Goal: Contribute content: Contribute content

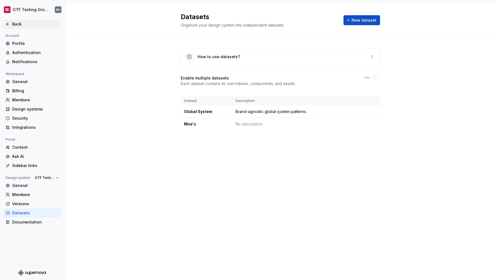
click at [19, 25] on div "Back" at bounding box center [35, 24] width 46 height 6
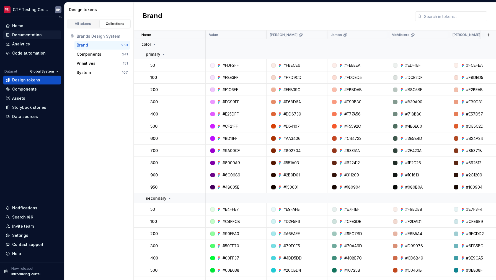
click at [38, 36] on div "Documentation" at bounding box center [27, 35] width 30 height 6
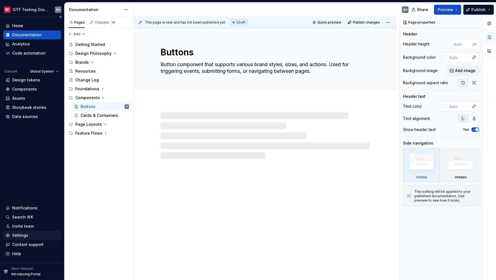
click at [28, 237] on div "Settings" at bounding box center [32, 235] width 53 height 6
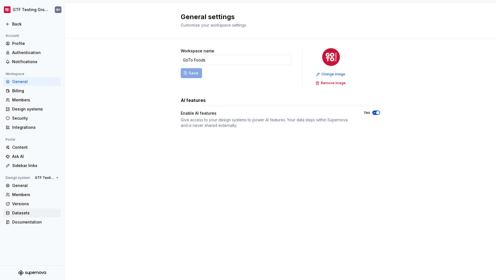
click at [29, 212] on div "Datasets" at bounding box center [35, 213] width 46 height 6
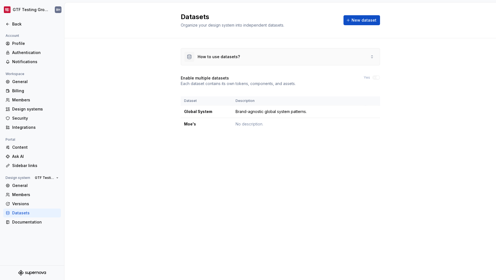
click at [310, 59] on div "How to use datasets?" at bounding box center [280, 56] width 199 height 17
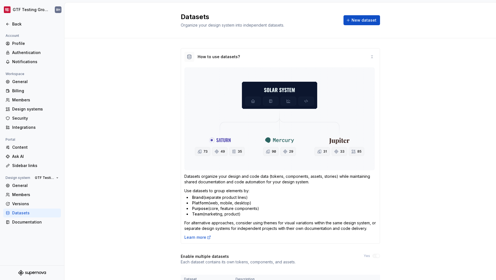
drag, startPoint x: 188, startPoint y: 198, endPoint x: 206, endPoint y: 205, distance: 19.8
click at [208, 206] on ul "Brand (separate product lines) Platform (web, mobile, desktop) Purpose (core, f…" at bounding box center [281, 205] width 190 height 22
drag, startPoint x: 189, startPoint y: 197, endPoint x: 248, endPoint y: 203, distance: 59.8
click at [248, 203] on ul "Brand (separate product lines) Platform (web, mobile, desktop) Purpose (core, f…" at bounding box center [281, 205] width 190 height 22
click at [19, 23] on div "Back" at bounding box center [35, 24] width 46 height 6
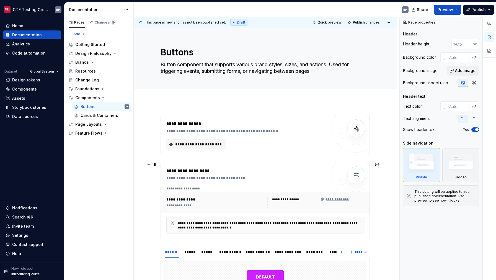
scroll to position [83, 0]
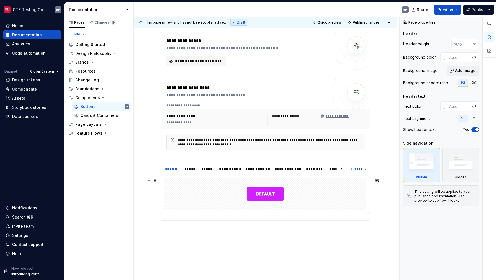
click at [237, 196] on div at bounding box center [264, 194] width 201 height 32
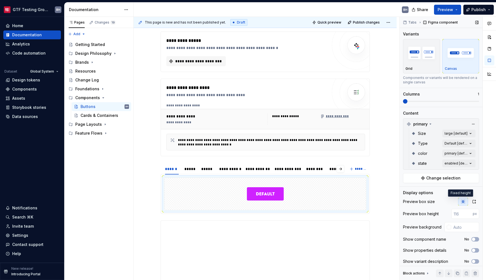
scroll to position [4, 0]
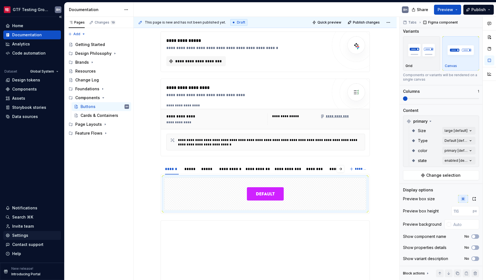
click at [26, 233] on div "Settings" at bounding box center [20, 235] width 16 height 6
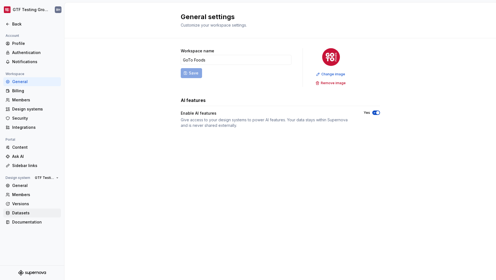
click at [26, 214] on div "Datasets" at bounding box center [35, 213] width 46 height 6
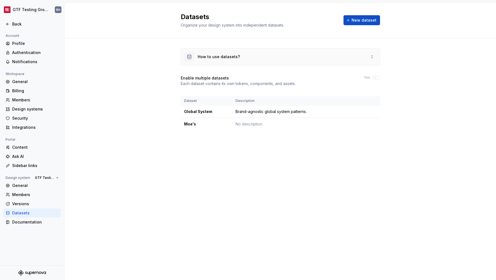
click at [266, 55] on div "How to use datasets?" at bounding box center [280, 56] width 199 height 17
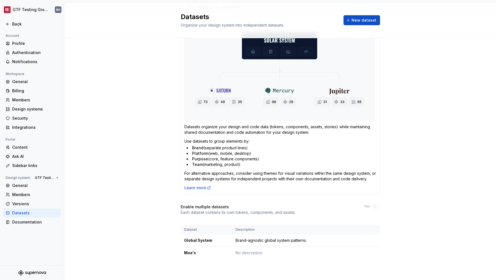
scroll to position [50, 0]
click at [20, 25] on div "Back" at bounding box center [35, 24] width 46 height 6
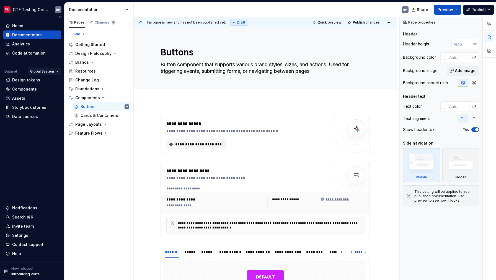
click at [46, 72] on html "GTF Testing Grounds BH Home Documentation Analytics Code automation Dataset Glo…" at bounding box center [248, 140] width 496 height 280
click at [22, 81] on html "GTF Testing Grounds BH Home Documentation Analytics Code automation Dataset Glo…" at bounding box center [248, 140] width 496 height 280
click at [21, 80] on div "Design tokens" at bounding box center [26, 80] width 28 height 6
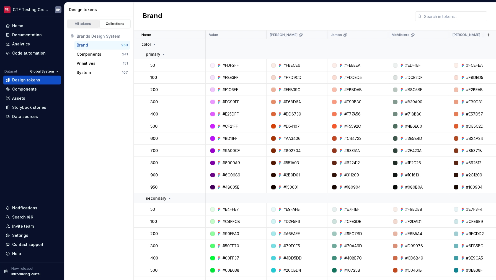
click at [87, 25] on div "All tokens" at bounding box center [83, 24] width 28 height 4
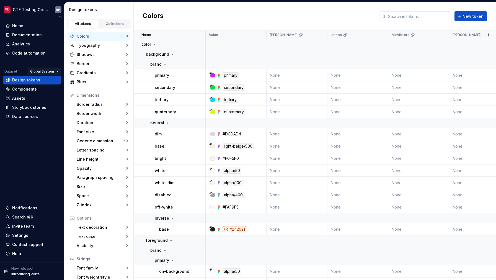
click at [53, 72] on html "GTF Testing Grounds BH Home Documentation Analytics Code automation Dataset Glo…" at bounding box center [248, 140] width 496 height 280
click at [55, 103] on div "Manage datasets" at bounding box center [57, 103] width 36 height 6
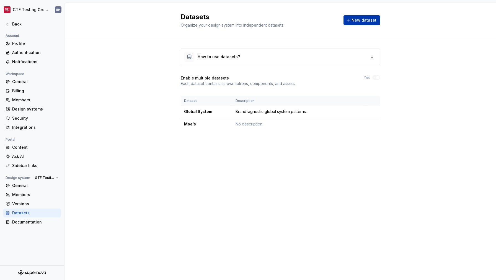
click at [358, 20] on span "New dataset" at bounding box center [363, 20] width 25 height 6
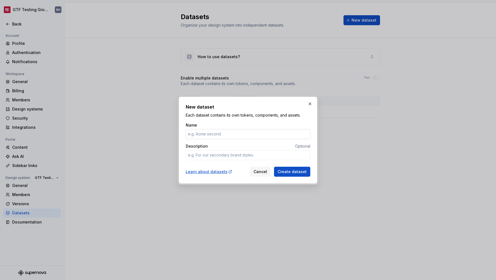
type textarea "*"
type input "Jamba"
click at [290, 172] on span "Create dataset" at bounding box center [291, 172] width 29 height 6
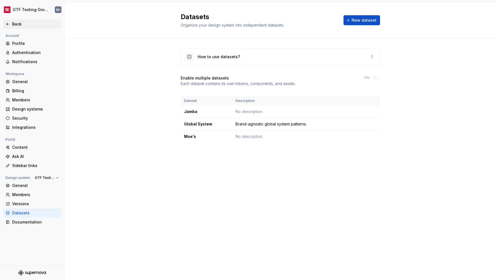
click at [30, 27] on div "Back" at bounding box center [35, 24] width 46 height 6
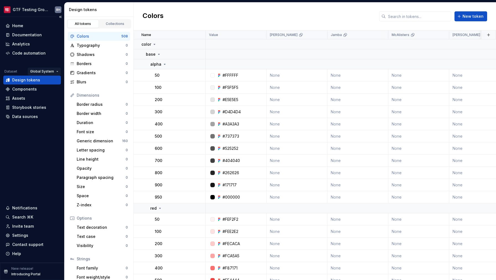
click at [35, 70] on html "GTF Testing Grounds BH Home Documentation Analytics Code automation Dataset Glo…" at bounding box center [248, 140] width 496 height 280
click at [48, 90] on div "Jamba" at bounding box center [57, 91] width 36 height 6
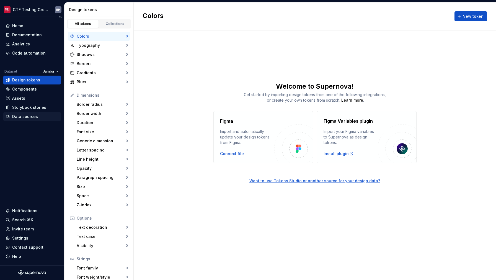
click at [32, 115] on div "Data sources" at bounding box center [25, 117] width 26 height 6
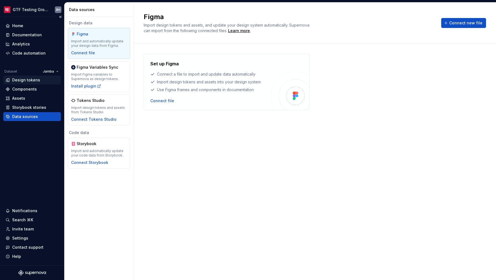
click at [33, 82] on div "Design tokens" at bounding box center [26, 80] width 28 height 6
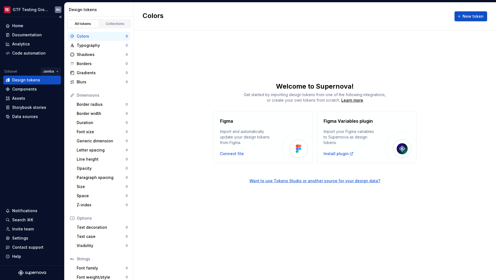
click at [51, 72] on html "GTF Testing Grounds BH Home Documentation Analytics Code automation Dataset Jam…" at bounding box center [248, 140] width 496 height 280
click at [52, 84] on div "Global System" at bounding box center [69, 82] width 36 height 6
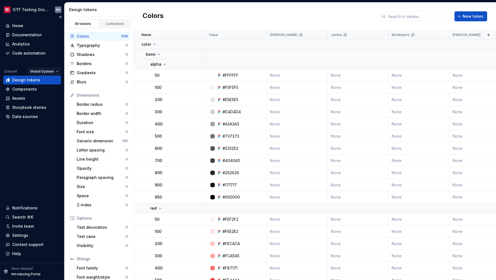
click at [53, 72] on html "GTF Testing Grounds BH Home Documentation Analytics Code automation Dataset Glo…" at bounding box center [248, 140] width 496 height 280
click at [50, 99] on div "Moe's" at bounding box center [57, 100] width 36 height 6
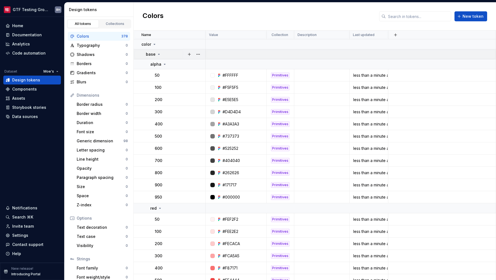
click at [157, 55] on icon at bounding box center [159, 54] width 4 height 4
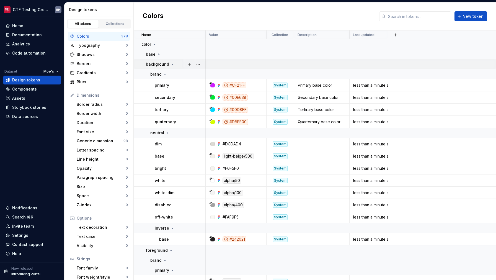
click at [172, 64] on icon at bounding box center [172, 64] width 1 height 1
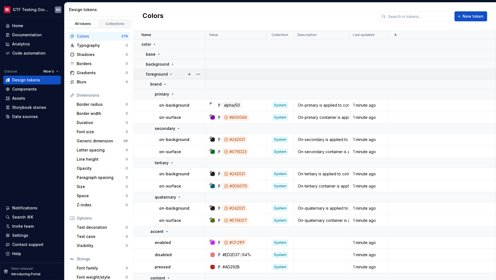
click at [171, 71] on div "foreground" at bounding box center [159, 74] width 27 height 6
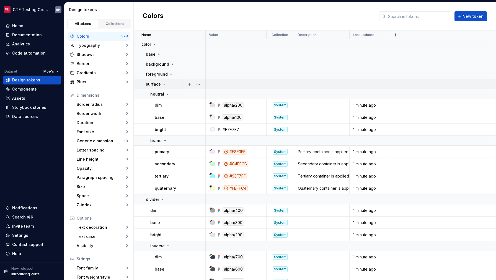
click at [164, 84] on icon at bounding box center [164, 84] width 4 height 4
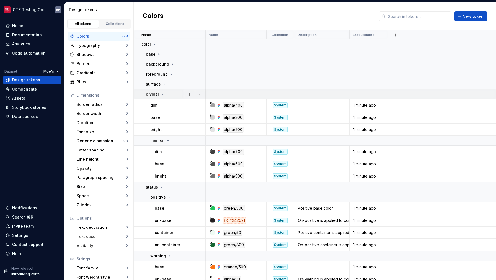
click at [162, 92] on icon at bounding box center [162, 94] width 4 height 4
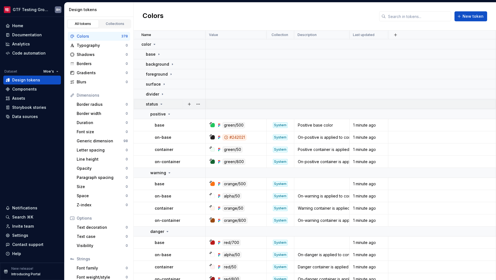
click at [161, 104] on icon at bounding box center [161, 104] width 1 height 1
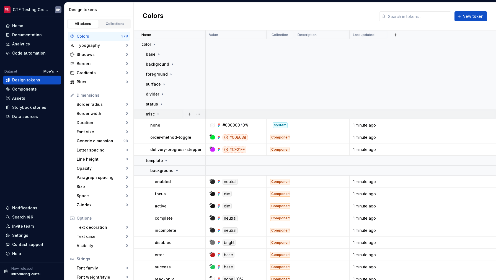
click at [158, 113] on icon at bounding box center [158, 114] width 4 height 4
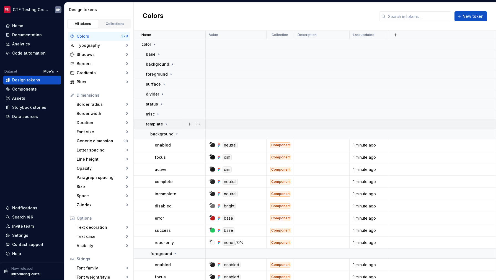
click at [162, 124] on div "template" at bounding box center [157, 124] width 23 height 6
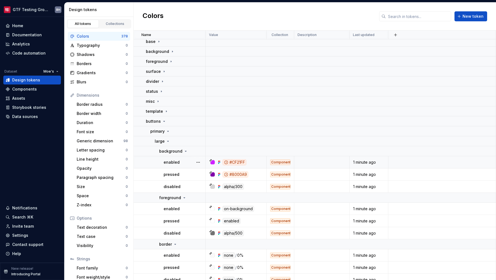
scroll to position [33, 0]
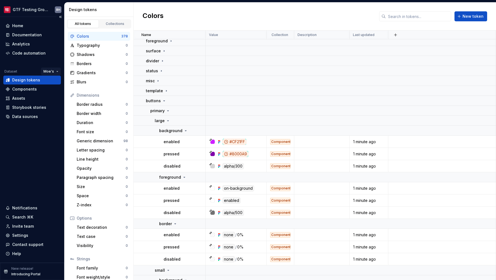
click at [53, 70] on html "GTF Testing Grounds BH Home Documentation Analytics Code automation Dataset Moe…" at bounding box center [248, 140] width 496 height 280
click at [56, 82] on div "Global System" at bounding box center [70, 82] width 36 height 6
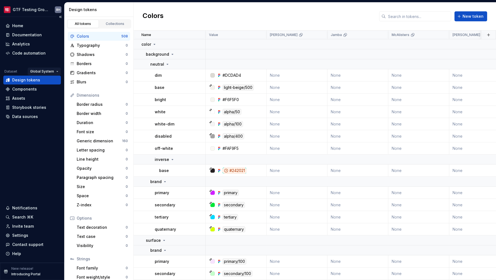
click at [48, 72] on html "GTF Testing Grounds BH Home Documentation Analytics Code automation Dataset Glo…" at bounding box center [248, 140] width 496 height 280
click at [46, 99] on div "Moe's" at bounding box center [57, 100] width 36 height 6
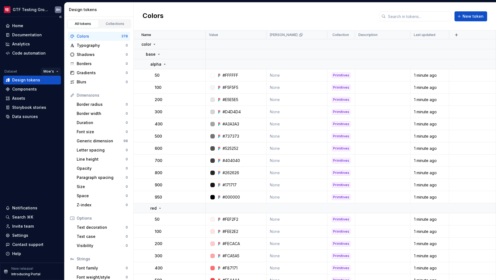
click at [51, 72] on html "GTF Testing Grounds BH Home Documentation Analytics Code automation Dataset Moe…" at bounding box center [248, 140] width 496 height 280
click at [53, 81] on div "Global System" at bounding box center [70, 82] width 36 height 6
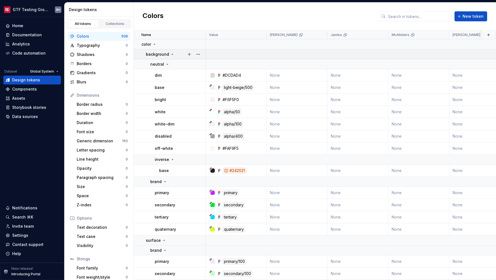
click at [163, 53] on p "background" at bounding box center [157, 54] width 23 height 6
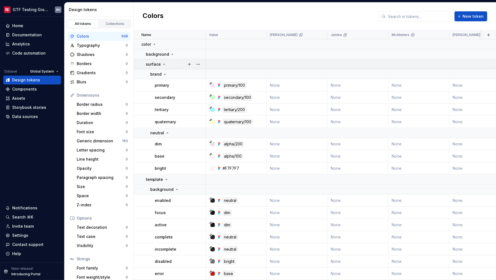
click at [162, 63] on icon at bounding box center [164, 64] width 4 height 4
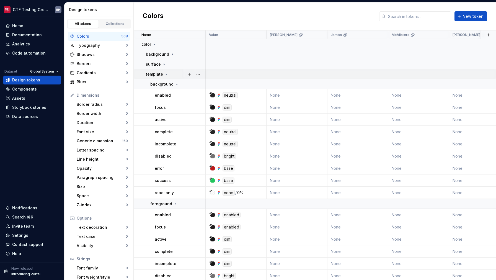
click at [161, 74] on p "template" at bounding box center [154, 74] width 17 height 6
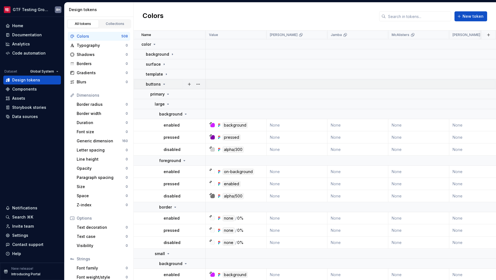
click at [161, 85] on div "buttons" at bounding box center [156, 84] width 20 height 6
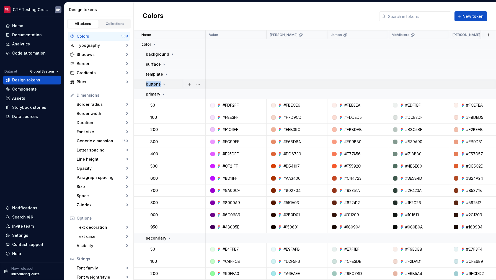
click at [161, 85] on div "buttons" at bounding box center [156, 84] width 20 height 6
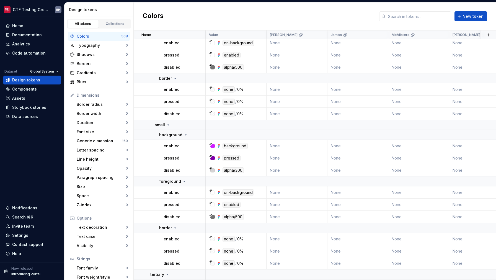
scroll to position [319, 0]
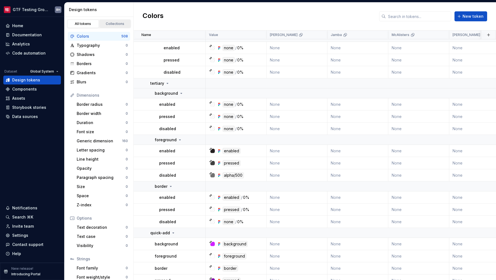
click at [106, 23] on div "Collections" at bounding box center [115, 24] width 28 height 4
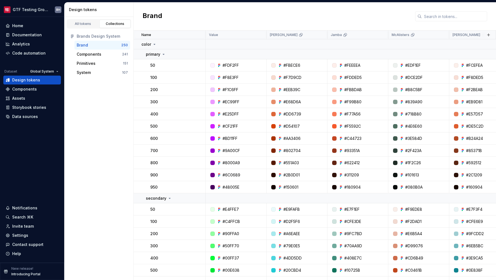
click at [100, 44] on div "Brand" at bounding box center [99, 45] width 45 height 6
click at [162, 54] on icon at bounding box center [163, 54] width 4 height 4
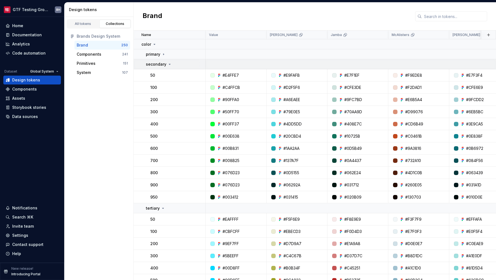
click at [163, 64] on p "secondary" at bounding box center [156, 64] width 20 height 6
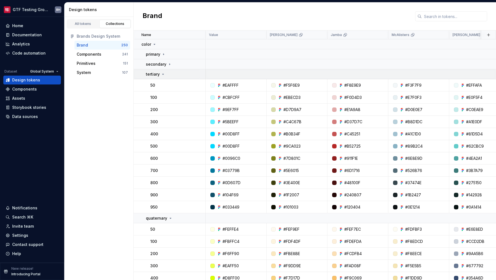
click at [163, 72] on icon at bounding box center [163, 74] width 4 height 4
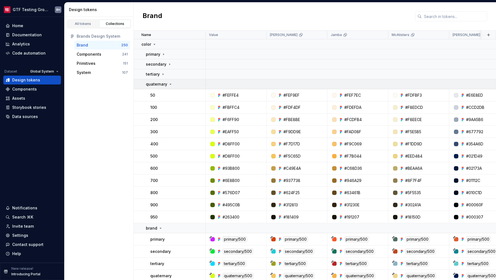
click at [164, 84] on p "quaternary" at bounding box center [156, 84] width 21 height 6
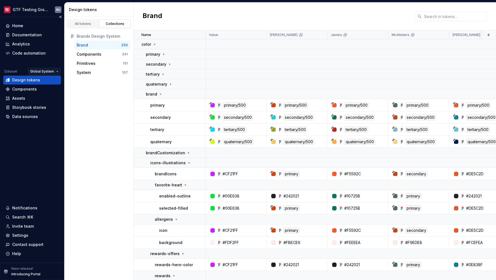
click at [42, 72] on html "GTF Testing Grounds BH Home Documentation Analytics Code automation Dataset Glo…" at bounding box center [248, 140] width 496 height 280
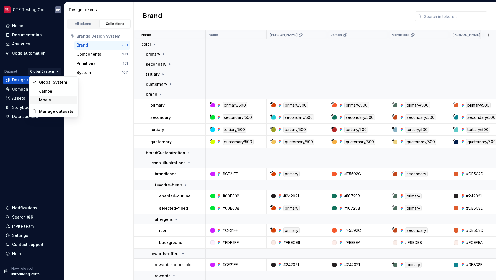
click at [47, 96] on div "Moe's" at bounding box center [53, 99] width 47 height 9
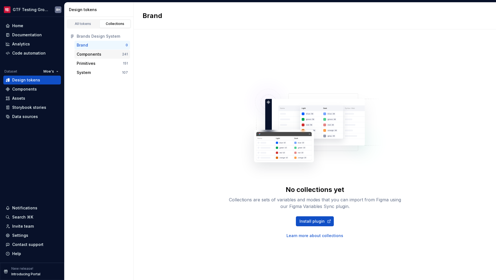
click at [96, 55] on div "Components" at bounding box center [89, 54] width 25 height 6
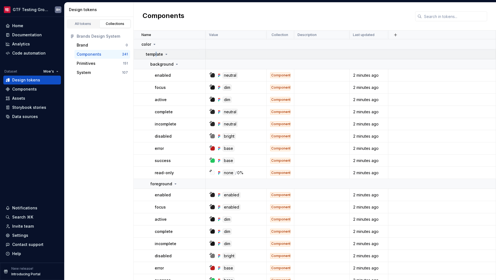
click at [156, 53] on p "template" at bounding box center [154, 54] width 17 height 6
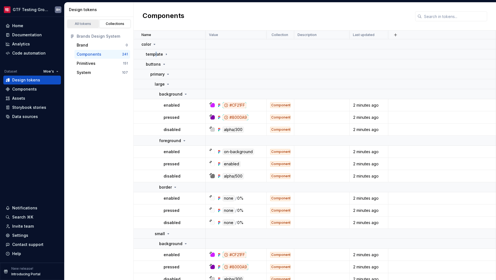
click at [82, 22] on div "All tokens" at bounding box center [83, 24] width 28 height 4
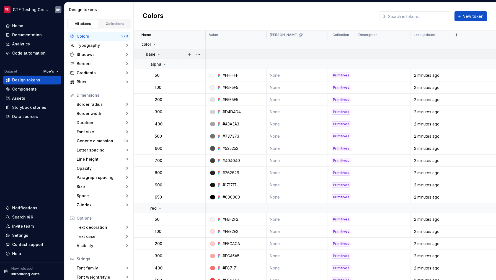
click at [153, 54] on p "base" at bounding box center [151, 54] width 10 height 6
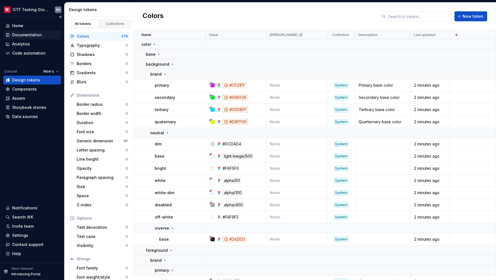
click at [40, 36] on div "Documentation" at bounding box center [27, 35] width 30 height 6
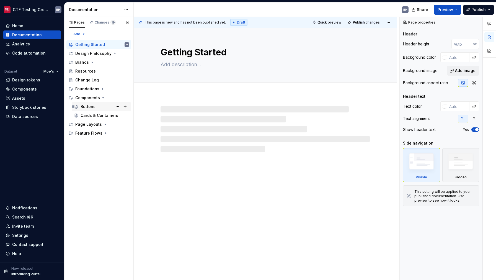
click at [93, 108] on div "Buttons" at bounding box center [87, 107] width 15 height 6
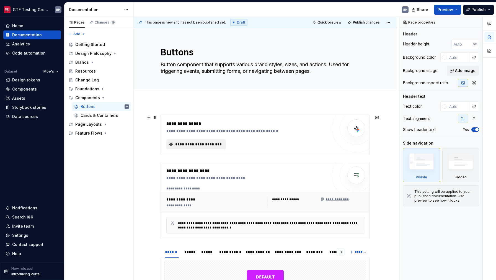
click at [200, 146] on span "**********" at bounding box center [198, 144] width 48 height 6
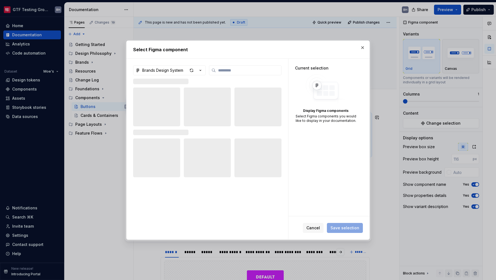
type textarea "*"
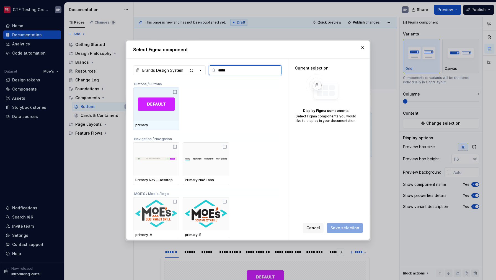
type input "******"
click at [166, 96] on div at bounding box center [156, 103] width 46 height 33
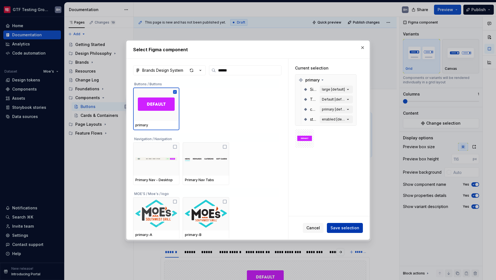
click at [337, 230] on button "Save selection" at bounding box center [345, 228] width 36 height 10
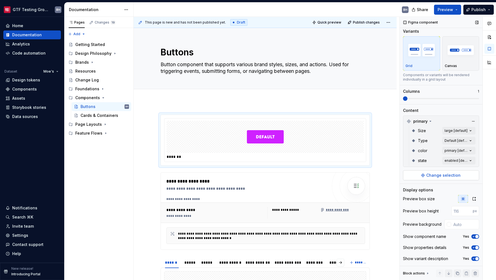
scroll to position [4, 0]
type textarea "*"
click at [169, 108] on div "**********" at bounding box center [267, 148] width 266 height 263
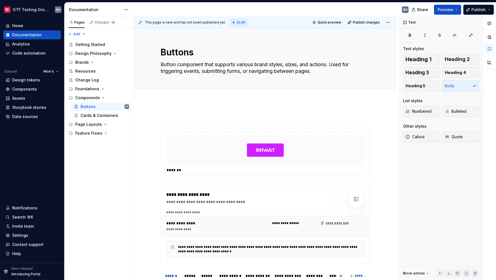
scroll to position [0, 0]
click at [179, 115] on p at bounding box center [264, 118] width 209 height 7
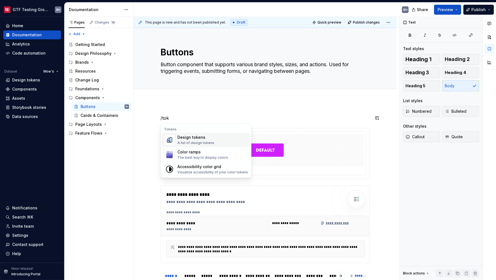
click at [190, 139] on div "Design tokens" at bounding box center [195, 137] width 37 height 6
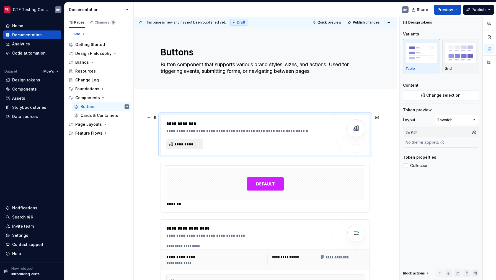
click at [192, 144] on span "**********" at bounding box center [186, 144] width 25 height 6
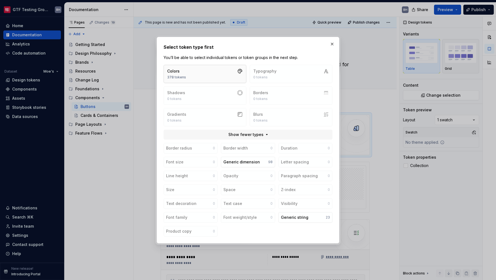
click at [194, 79] on button "Colors 378 tokens" at bounding box center [204, 74] width 83 height 18
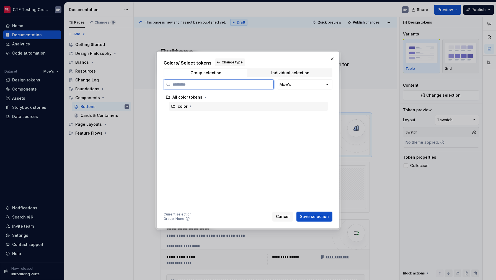
click at [187, 107] on div "color" at bounding box center [183, 106] width 10 height 6
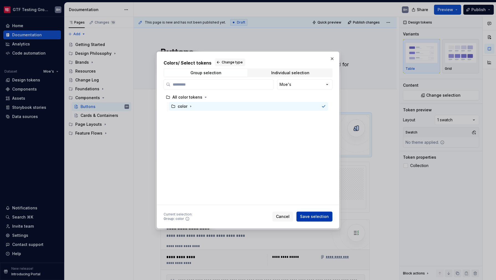
click at [308, 215] on span "Save selection" at bounding box center [314, 217] width 29 height 6
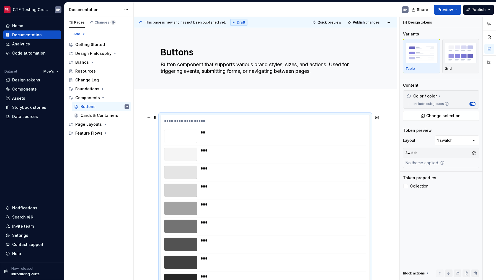
click at [449, 140] on div "Comments Open comments No comments yet Select ‘Comment’ from the block context …" at bounding box center [447, 148] width 96 height 263
click at [461, 140] on div "Comments Open comments No comments yet Select ‘Comment’ from the block context …" at bounding box center [447, 148] width 96 height 263
click at [473, 152] on button "button" at bounding box center [474, 153] width 8 height 8
click at [431, 173] on div "[PERSON_NAME]" at bounding box center [437, 174] width 32 height 6
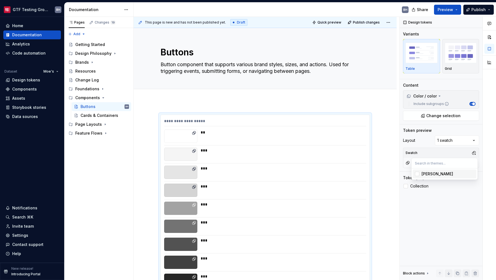
click at [379, 140] on html "GTF Testing Grounds BH Home Documentation Analytics Code automation Dataset Moe…" at bounding box center [248, 140] width 496 height 280
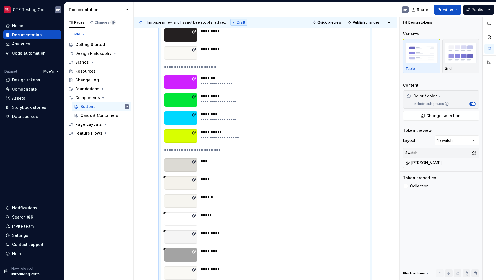
scroll to position [1191, 0]
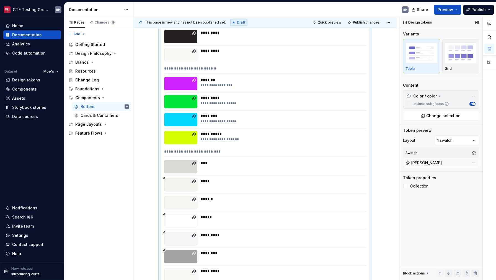
click at [425, 165] on div "[PERSON_NAME]" at bounding box center [440, 163] width 73 height 8
click at [403, 160] on div "Design tokens Variants Table Grid Content Color / color Include subgroups Chang…" at bounding box center [440, 148] width 83 height 263
click at [474, 153] on button "button" at bounding box center [474, 153] width 8 height 8
click at [459, 154] on div "Comments Open comments No comments yet Select ‘Comment’ from the block context …" at bounding box center [447, 148] width 96 height 263
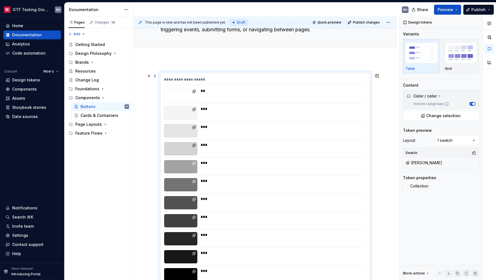
scroll to position [0, 0]
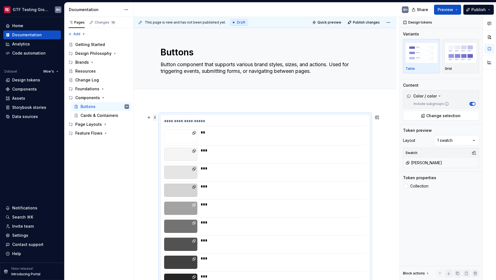
click at [154, 117] on span at bounding box center [155, 117] width 4 height 8
click at [167, 167] on div "Delete" at bounding box center [181, 168] width 36 height 6
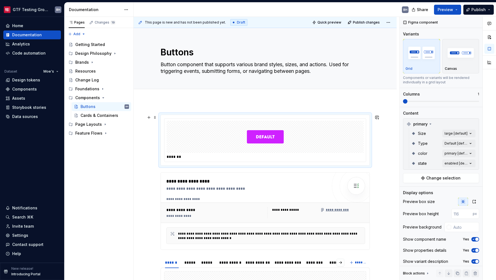
click at [207, 138] on div at bounding box center [265, 137] width 197 height 32
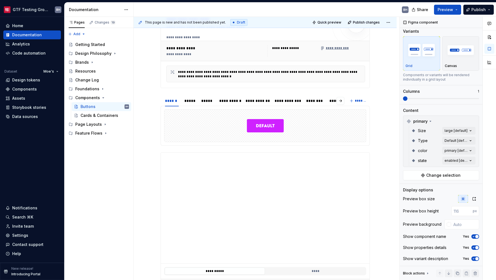
scroll to position [137, 0]
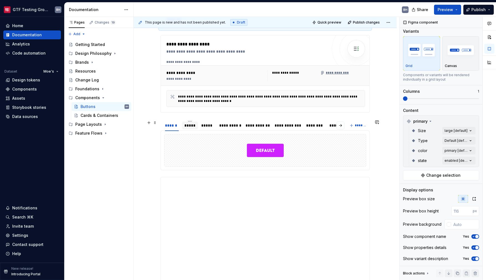
click at [191, 127] on div "*****" at bounding box center [189, 126] width 11 height 6
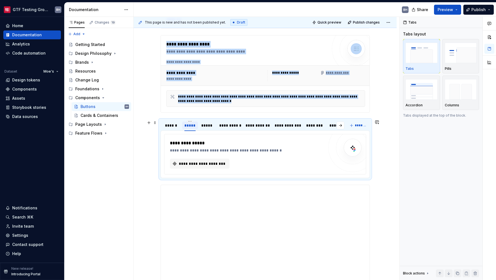
scroll to position [0, 0]
click at [196, 165] on span "**********" at bounding box center [202, 164] width 48 height 6
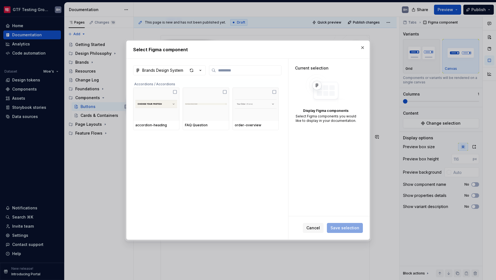
scroll to position [137, 0]
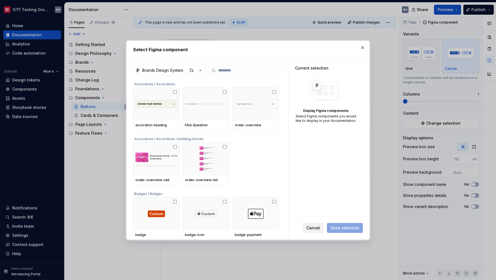
click at [319, 224] on button "Cancel" at bounding box center [313, 228] width 21 height 10
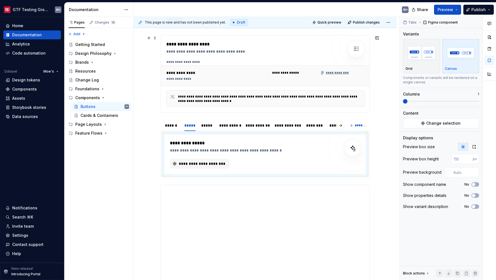
scroll to position [0, 0]
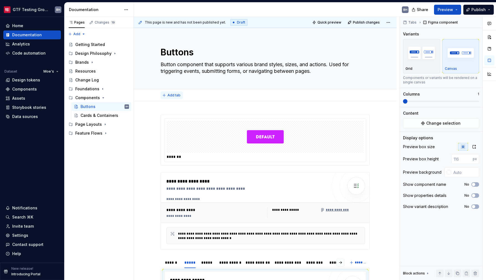
click at [177, 96] on span "Add tab" at bounding box center [173, 95] width 13 height 4
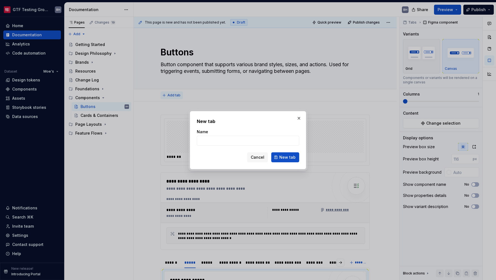
type textarea "*"
click at [256, 142] on input "System" at bounding box center [248, 141] width 102 height 10
type input "System"
click at [290, 160] on button "New tab" at bounding box center [285, 157] width 28 height 10
type textarea "*"
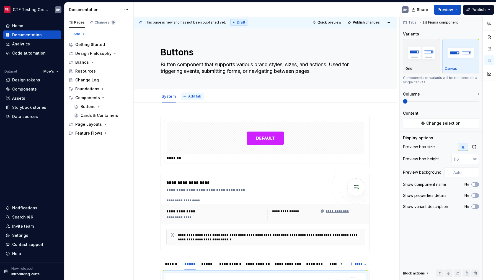
click at [191, 94] on button "Add tab" at bounding box center [192, 96] width 22 height 8
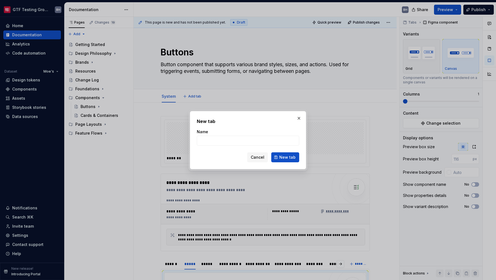
type input "M"
type textarea "*"
type input "[PERSON_NAME]"
click at [288, 158] on span "New tab" at bounding box center [287, 157] width 16 height 6
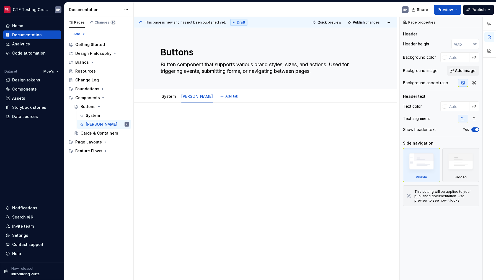
type textarea "*"
click at [170, 128] on div at bounding box center [264, 126] width 209 height 21
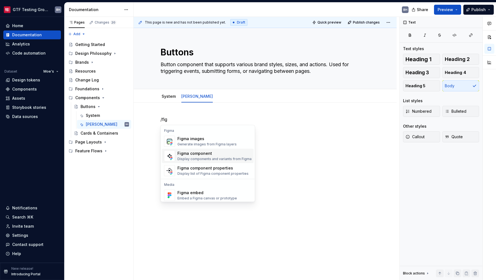
click at [196, 155] on div "Figma component" at bounding box center [214, 153] width 74 height 6
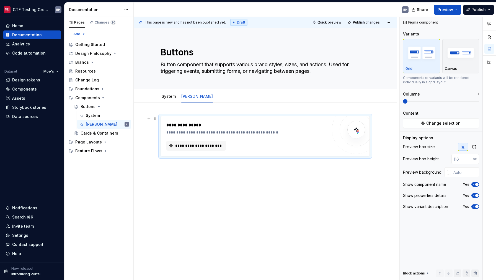
type textarea "*"
click at [199, 149] on button "**********" at bounding box center [195, 146] width 59 height 10
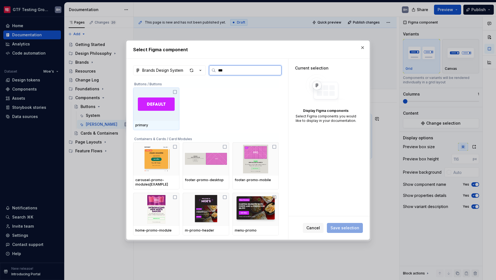
type input "****"
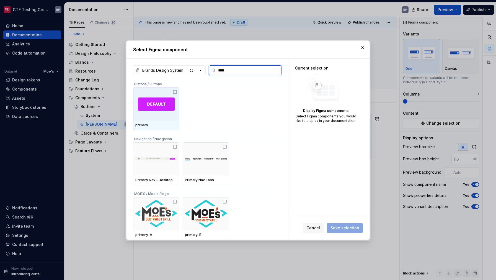
click at [175, 106] on div at bounding box center [156, 103] width 46 height 33
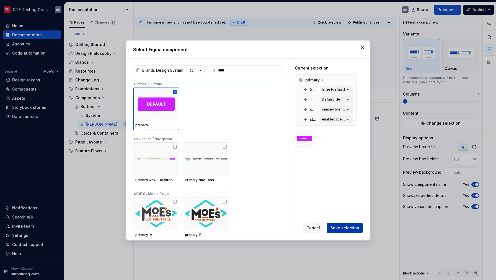
click at [342, 228] on span "Save selection" at bounding box center [344, 228] width 29 height 6
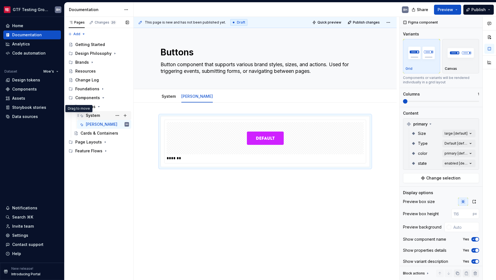
click at [78, 116] on icon "Page tree" at bounding box center [78, 115] width 4 height 4
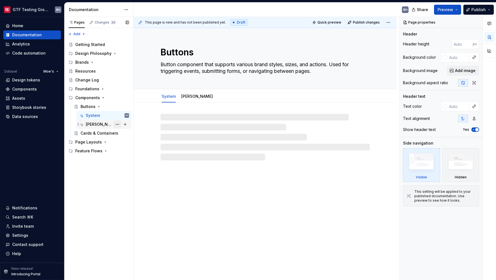
click at [116, 124] on button "Page tree" at bounding box center [117, 124] width 8 height 8
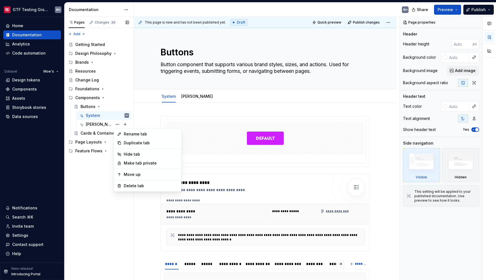
click at [116, 124] on div "Pages Changes 20 Add Accessibility guide for tree Page tree. Navigate the tree …" at bounding box center [98, 148] width 69 height 263
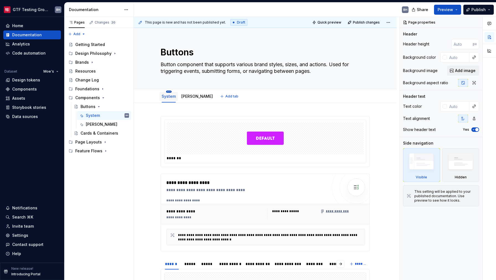
click at [169, 92] on html "GTF Testing Grounds BH Home Documentation Analytics Code automation Dataset Moe…" at bounding box center [248, 140] width 496 height 280
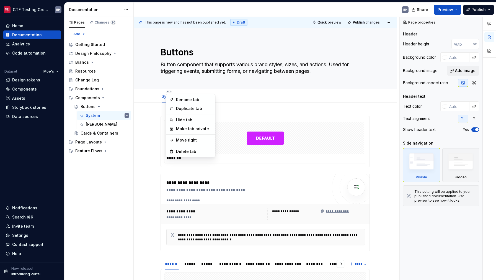
click at [153, 108] on html "GTF Testing Grounds BH Home Documentation Analytics Code automation Dataset Moe…" at bounding box center [248, 140] width 496 height 280
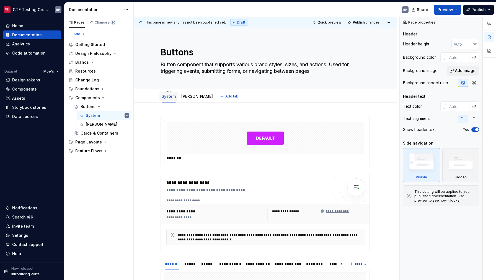
click at [167, 99] on div "System" at bounding box center [169, 96] width 14 height 7
click at [182, 98] on link "[PERSON_NAME]" at bounding box center [197, 96] width 32 height 5
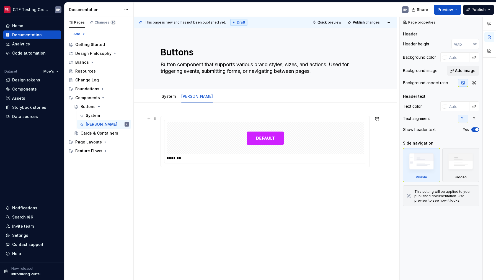
click at [202, 145] on div at bounding box center [265, 138] width 197 height 32
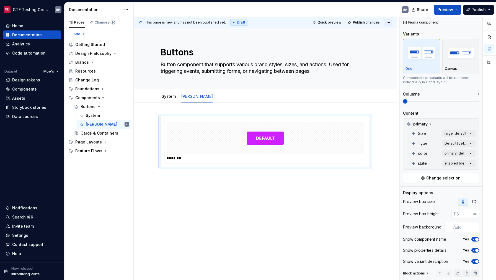
click at [388, 22] on html "GTF Testing Grounds BH Home Documentation Analytics Code automation Dataset Moe…" at bounding box center [248, 140] width 496 height 280
click at [162, 96] on link "System" at bounding box center [169, 96] width 14 height 5
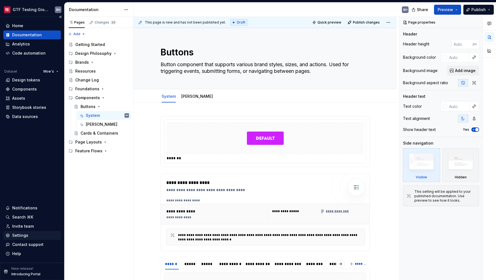
click at [21, 237] on div "Settings" at bounding box center [20, 235] width 16 height 6
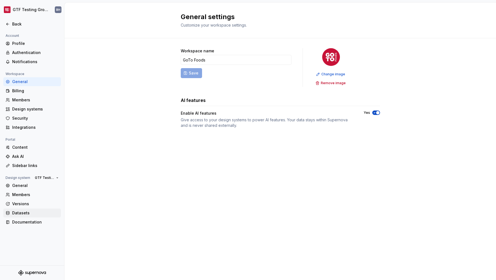
click at [24, 211] on div "Datasets" at bounding box center [35, 213] width 46 height 6
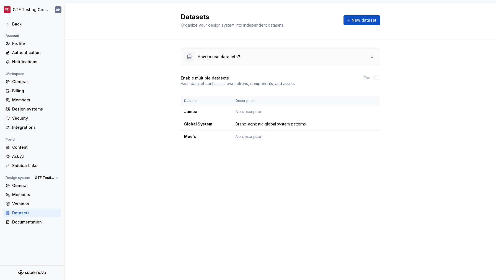
click at [286, 61] on div "How to use datasets?" at bounding box center [280, 56] width 199 height 17
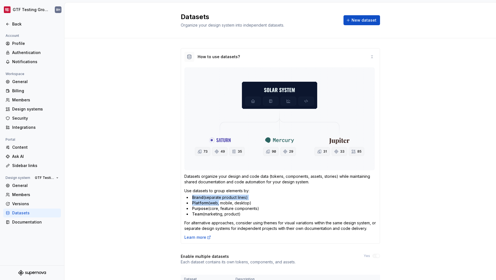
drag, startPoint x: 189, startPoint y: 198, endPoint x: 214, endPoint y: 205, distance: 25.6
click at [214, 205] on ul "Brand (separate product lines) Platform (web, mobile, desktop) Purpose (core, f…" at bounding box center [281, 205] width 190 height 22
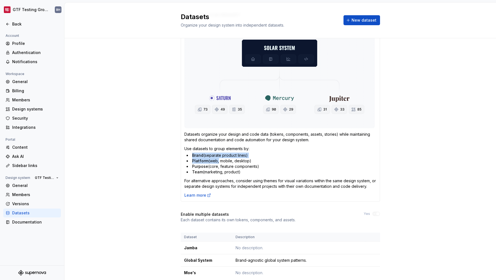
scroll to position [62, 0]
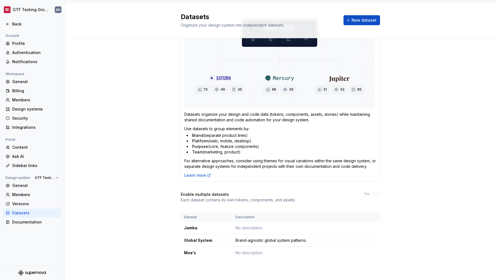
click at [95, 147] on div "How to use datasets? Datasets organize your design and code data (tokens, compo…" at bounding box center [279, 127] width 431 height 303
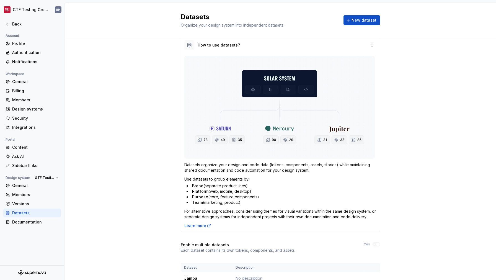
scroll to position [8, 0]
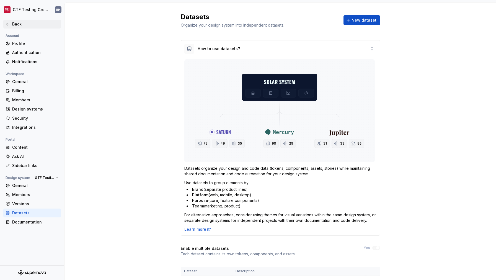
click at [25, 25] on div "Back" at bounding box center [35, 24] width 46 height 6
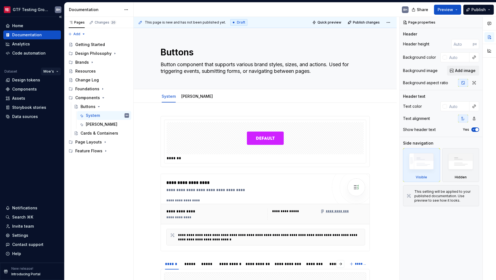
click at [53, 71] on html "GTF Testing Grounds BH Home Documentation Analytics Code automation Dataset Moe…" at bounding box center [248, 140] width 496 height 280
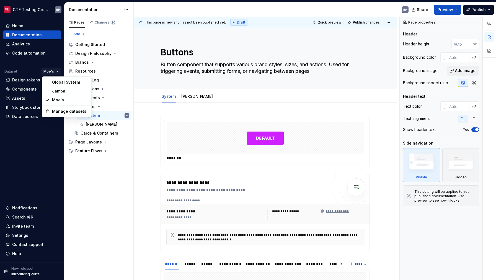
click at [51, 71] on html "GTF Testing Grounds BH Home Documentation Analytics Code automation Dataset Moe…" at bounding box center [248, 140] width 496 height 280
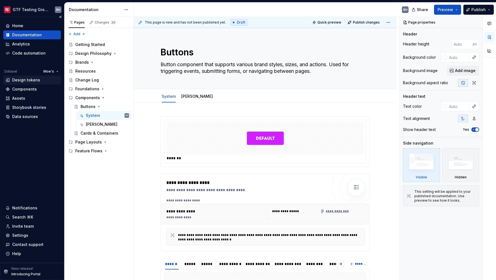
click at [33, 80] on div "Design tokens" at bounding box center [26, 80] width 28 height 6
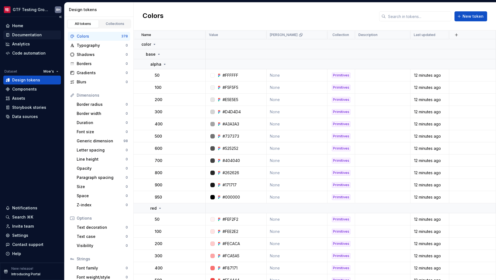
click at [37, 35] on div "Documentation" at bounding box center [27, 35] width 30 height 6
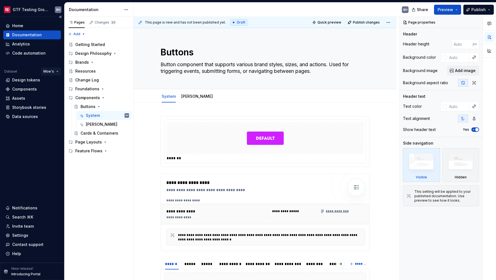
click at [56, 73] on html "GTF Testing Grounds BH Home Documentation Analytics Code automation Dataset Moe…" at bounding box center [248, 140] width 496 height 280
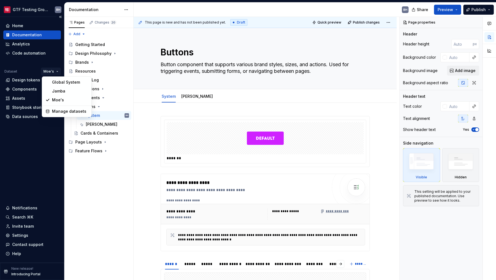
click at [56, 73] on html "GTF Testing Grounds BH Home Documentation Analytics Code automation Dataset Moe…" at bounding box center [248, 140] width 496 height 280
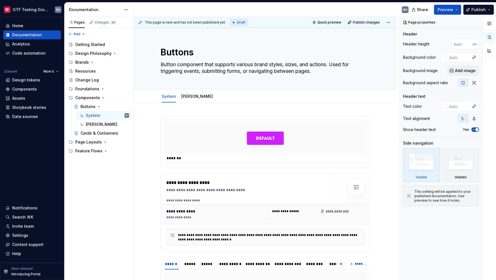
type textarea "*"
